Goal: Information Seeking & Learning: Find contact information

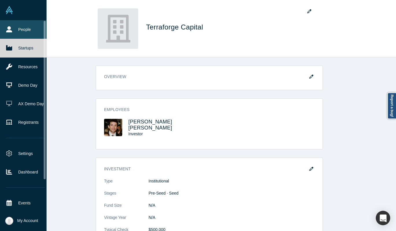
click at [8, 28] on icon at bounding box center [9, 29] width 6 height 6
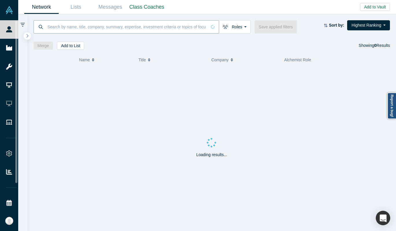
click at [105, 28] on input at bounding box center [127, 27] width 160 height 14
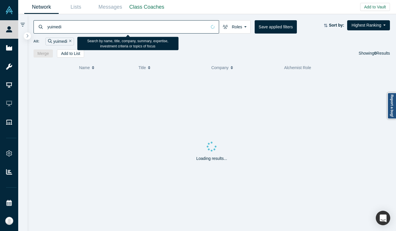
type input "yuimedi"
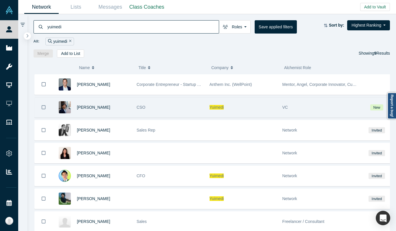
click at [162, 105] on div "CSO" at bounding box center [170, 107] width 67 height 20
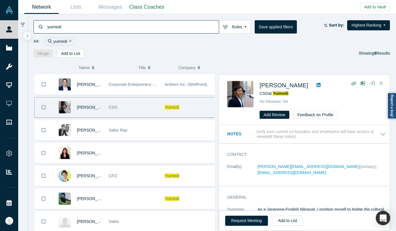
click at [279, 90] on div "CSO at Yuimedi" at bounding box center [320, 93] width 122 height 6
click at [279, 92] on span "Yuimedi" at bounding box center [281, 93] width 16 height 5
